Goal: Download file/media

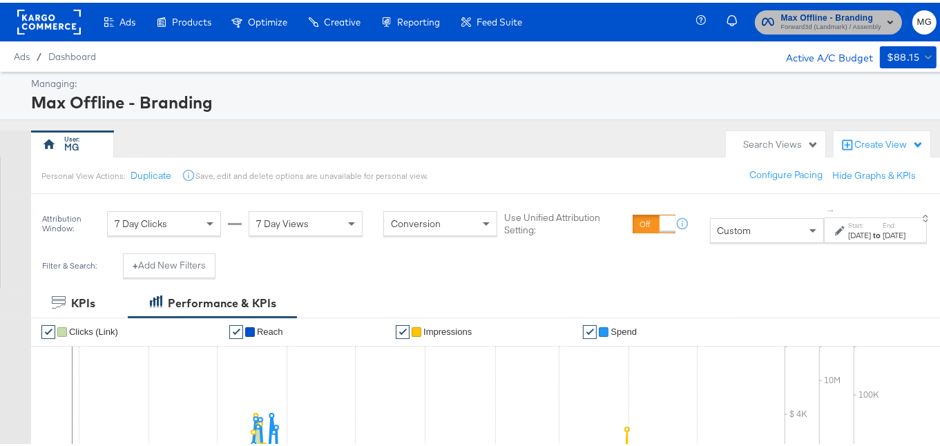
click at [826, 11] on span "Max Offline - Branding" at bounding box center [831, 15] width 100 height 15
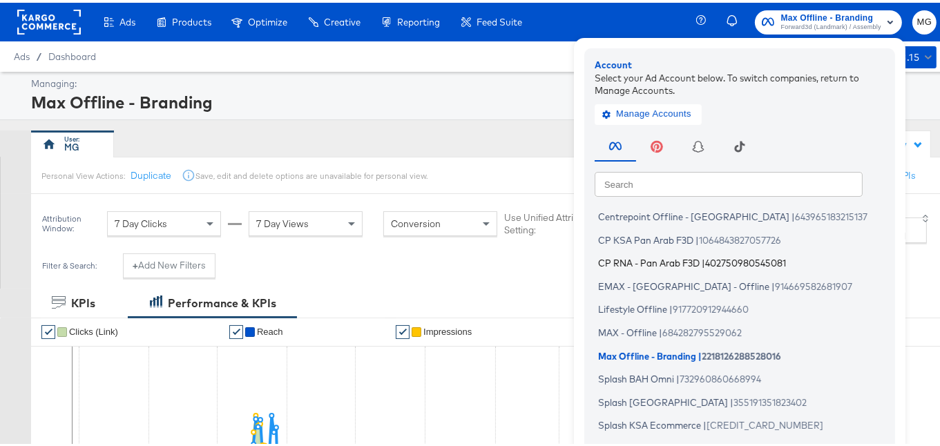
click at [624, 259] on span "CP RNA - Pan Arab F3D" at bounding box center [649, 260] width 102 height 11
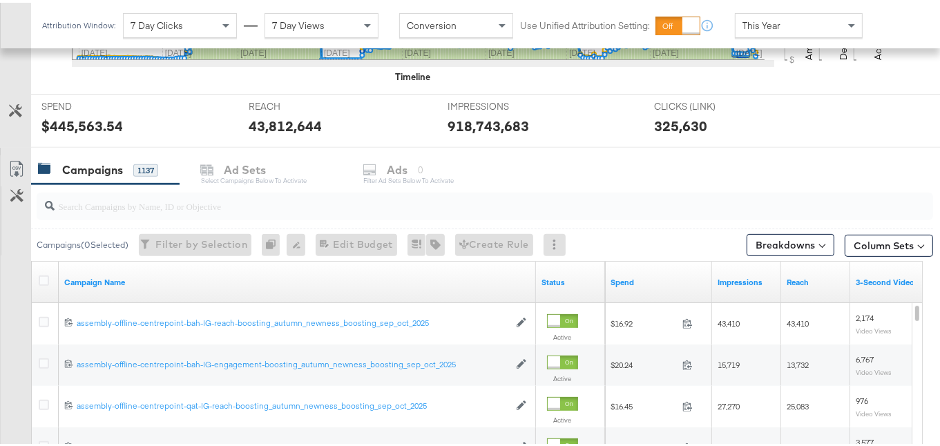
scroll to position [502, 0]
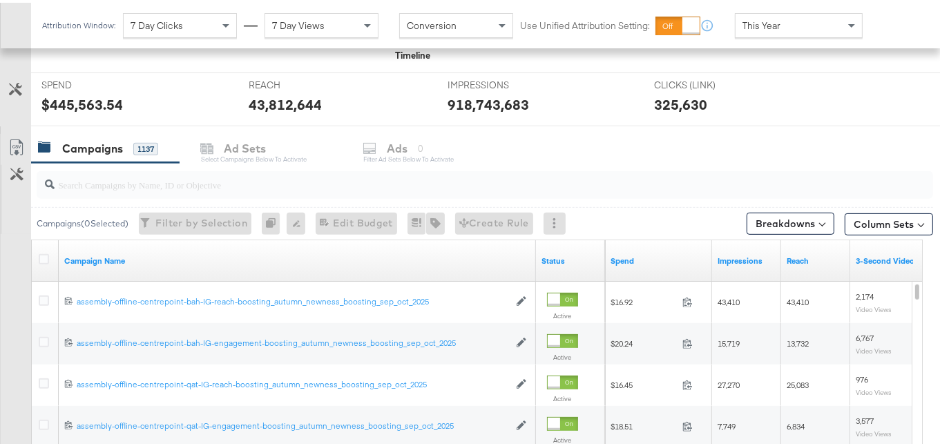
click at [197, 182] on input "search" at bounding box center [454, 176] width 799 height 27
paste input "back-to-school-boosting-july-sep-2025"
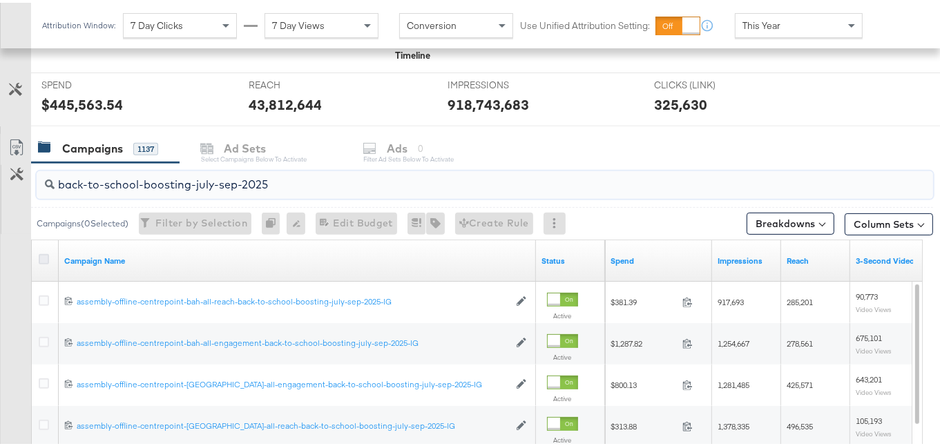
type input "back-to-school-boosting-july-sep-2025"
click at [46, 252] on icon at bounding box center [44, 256] width 10 height 10
click at [0, 0] on input "checkbox" at bounding box center [0, 0] width 0 height 0
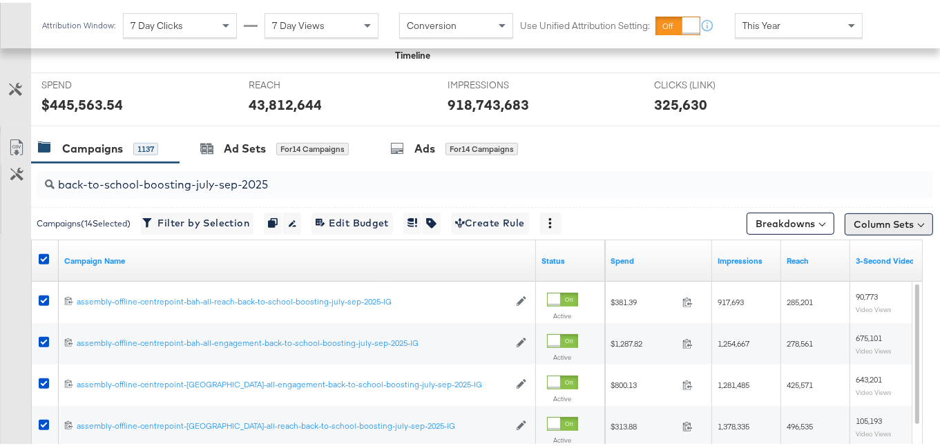
click at [914, 213] on button "Column Sets" at bounding box center [889, 222] width 88 height 22
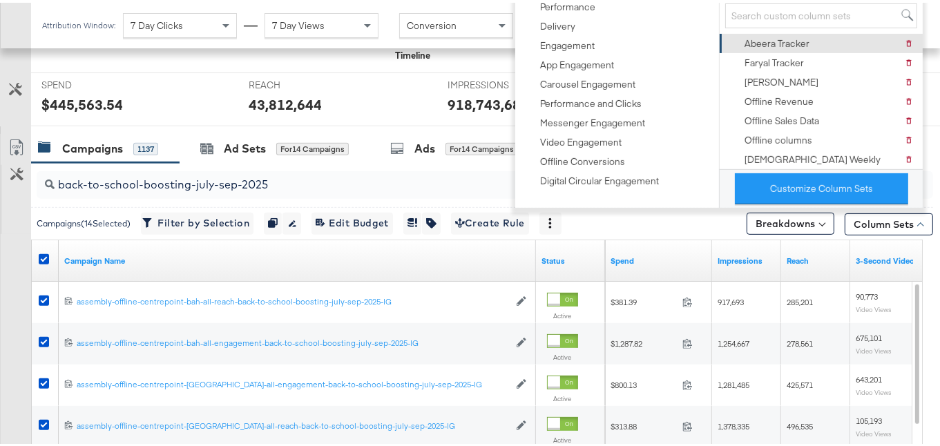
click at [807, 37] on div "Abeera Tracker" at bounding box center [777, 41] width 65 height 13
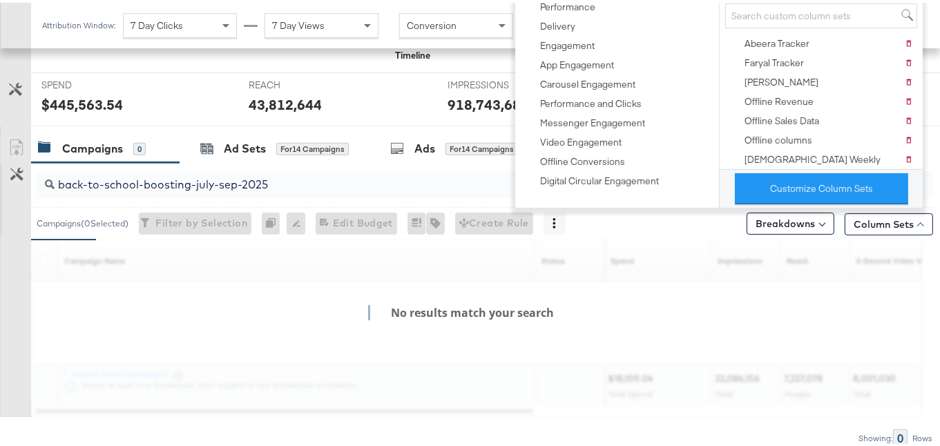
click at [934, 172] on div "KPIs Performance & KPIs Customize KPIs ✔ Clicks (Link) ✔ Reach ✔ Impressions ✔ …" at bounding box center [475, 138] width 951 height 734
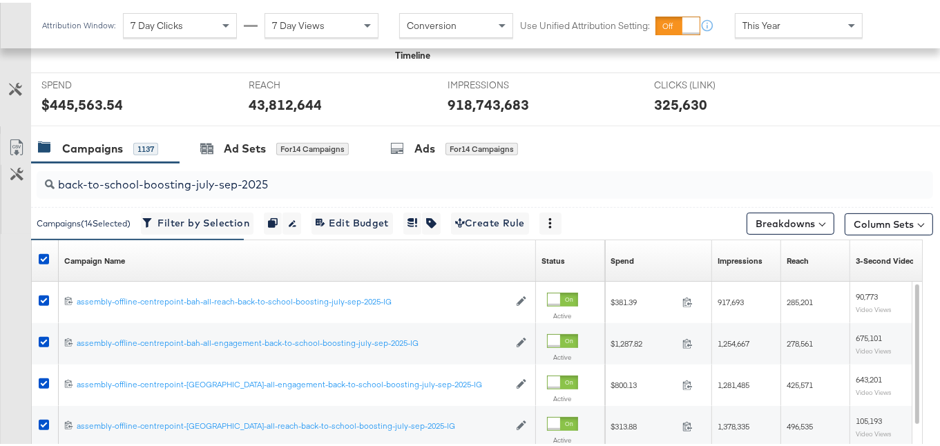
click at [7, 144] on link "Export as CSV" at bounding box center [16, 146] width 31 height 31
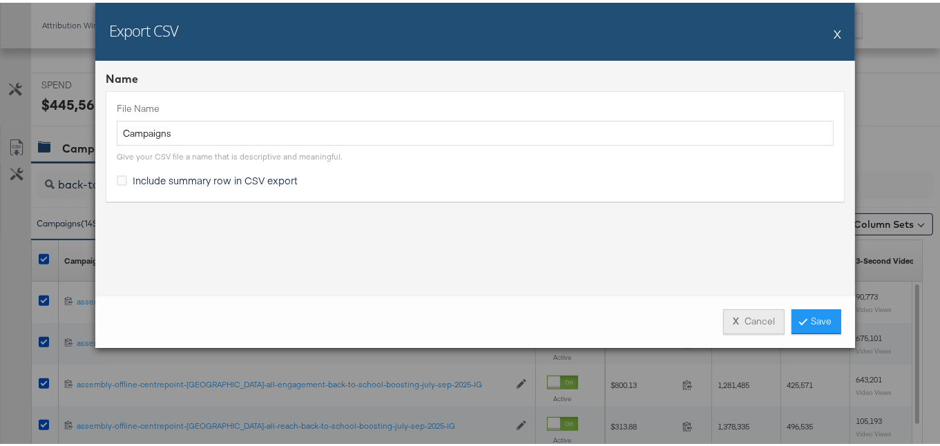
click at [736, 318] on button "X Cancel" at bounding box center [753, 319] width 61 height 25
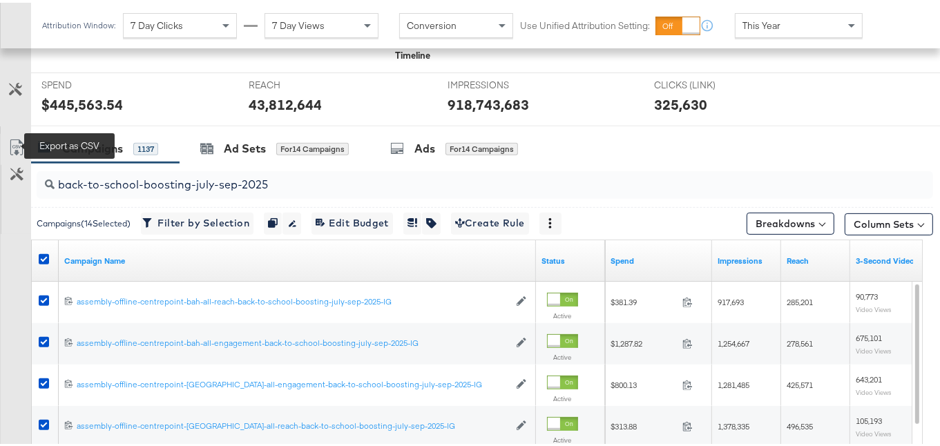
click at [17, 139] on icon at bounding box center [16, 145] width 17 height 17
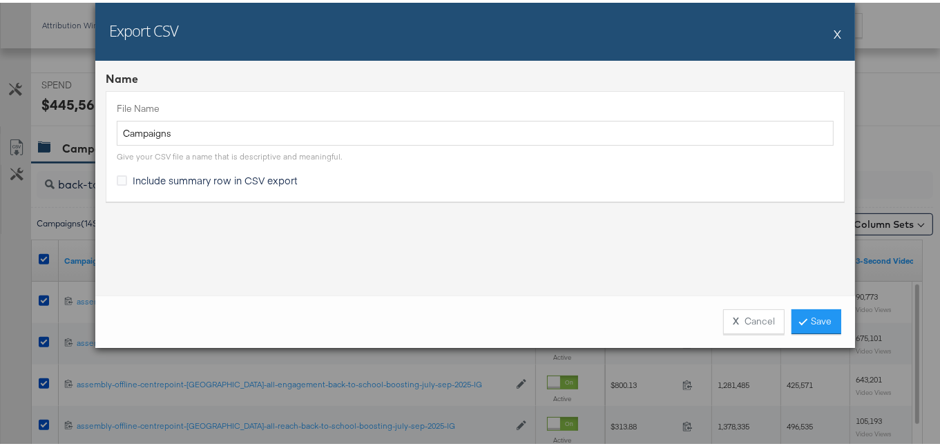
click at [215, 182] on span "Include summary row in CSV export" at bounding box center [215, 178] width 165 height 14
click at [0, 0] on input "Include summary row in CSV export" at bounding box center [0, 0] width 0 height 0
click at [809, 325] on link "Save" at bounding box center [817, 319] width 50 height 25
